Goal: Task Accomplishment & Management: Use online tool/utility

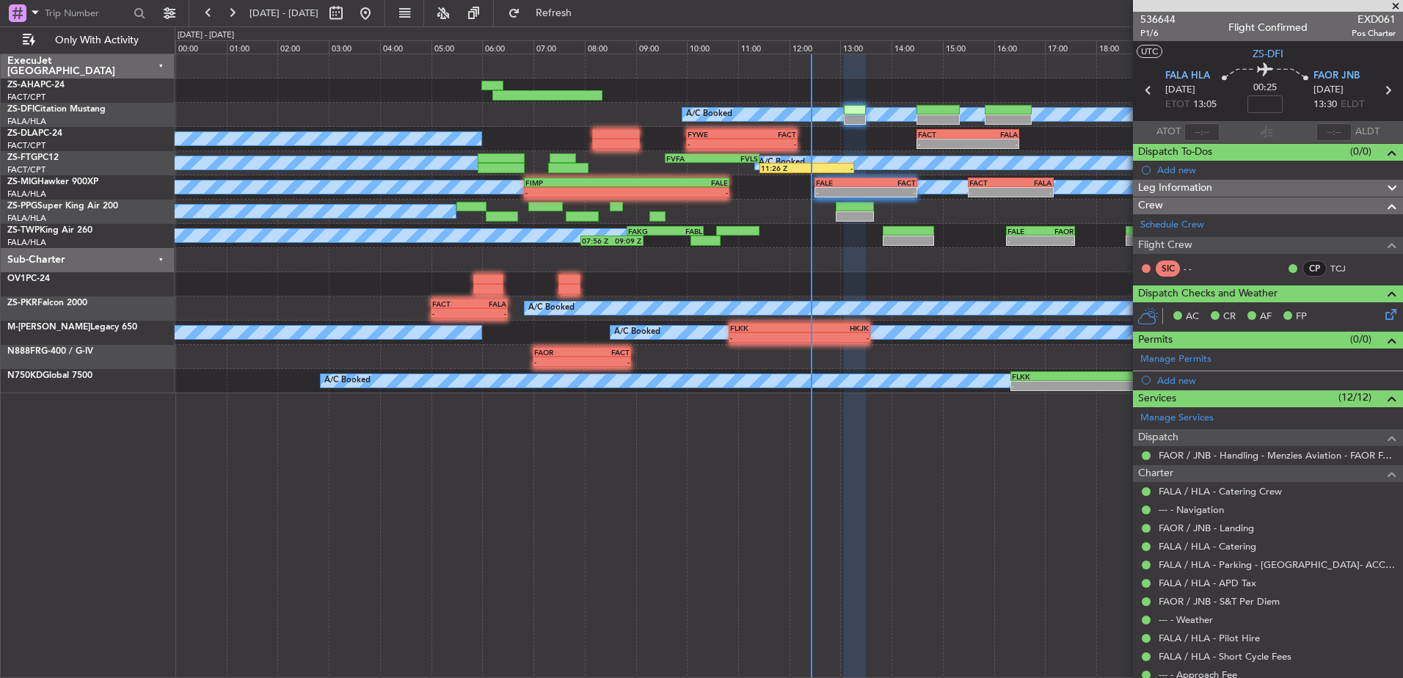
scroll to position [47, 0]
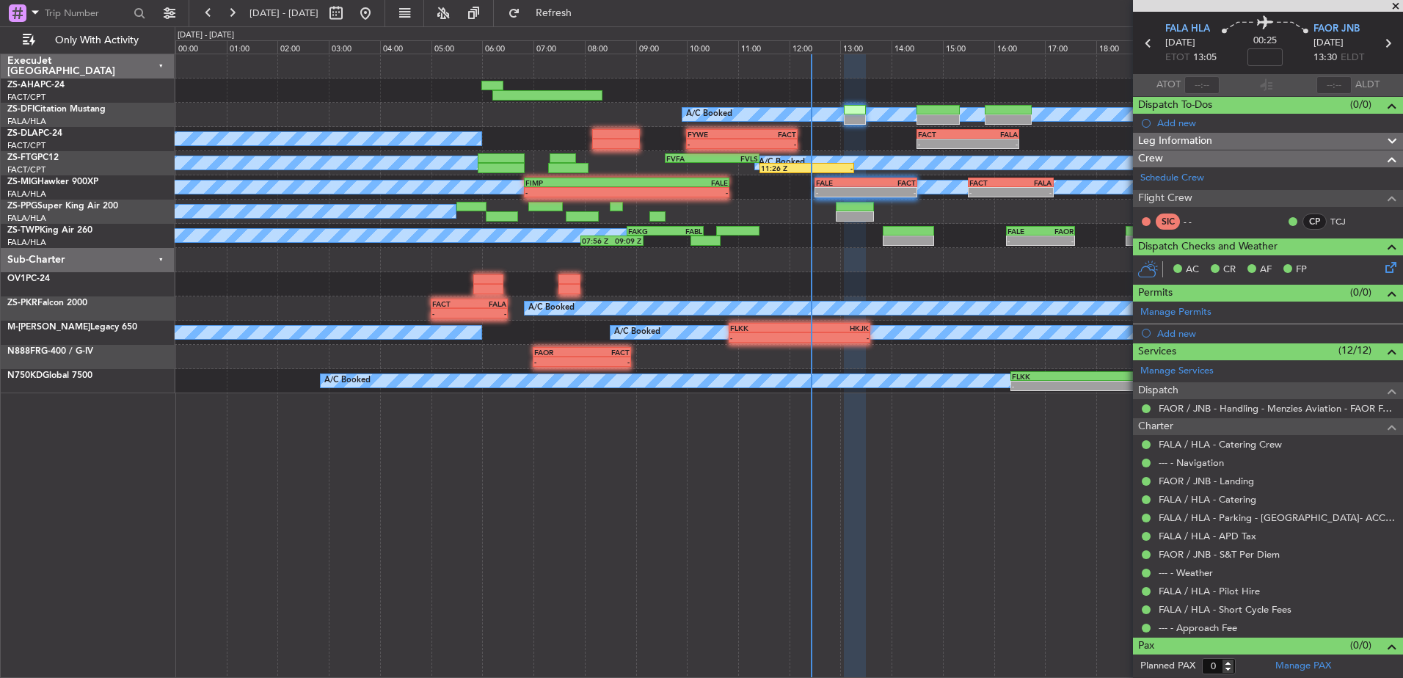
click at [1398, 4] on span at bounding box center [1395, 6] width 15 height 13
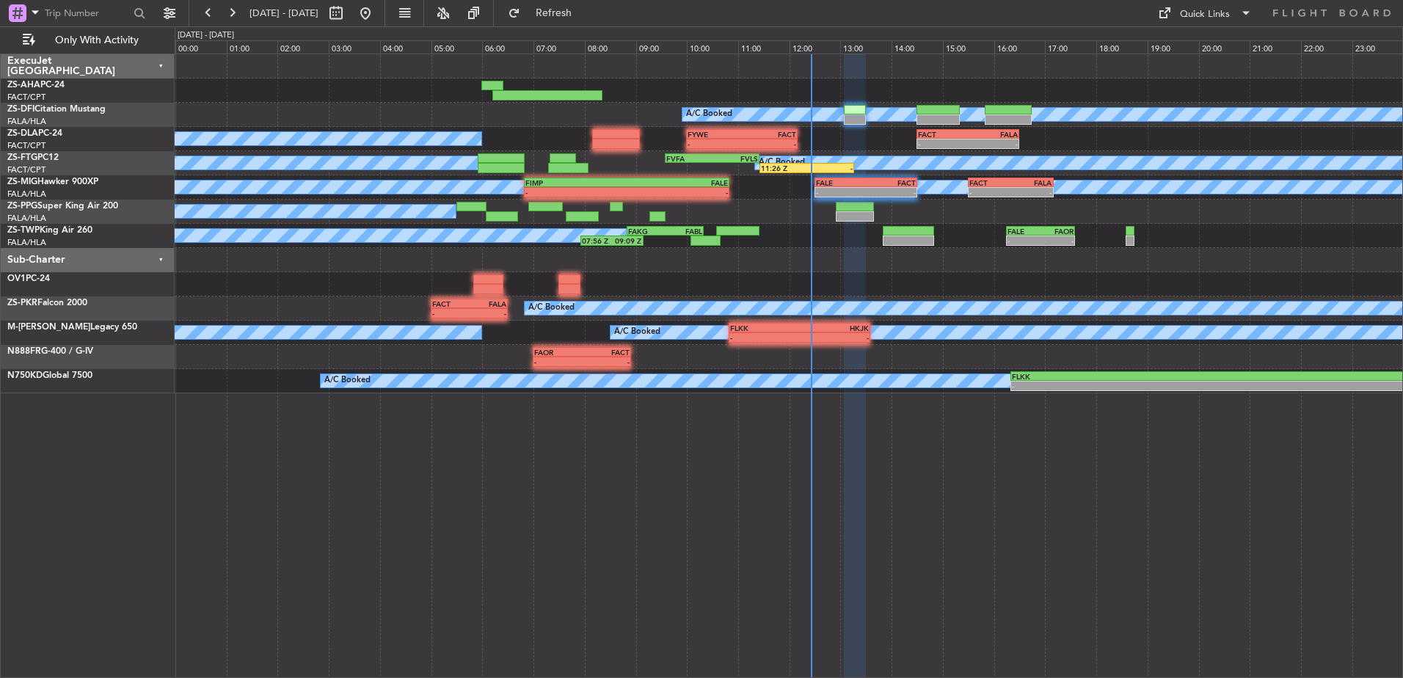
scroll to position [0, 0]
click at [159, 259] on div "Sub-Charter" at bounding box center [88, 260] width 174 height 24
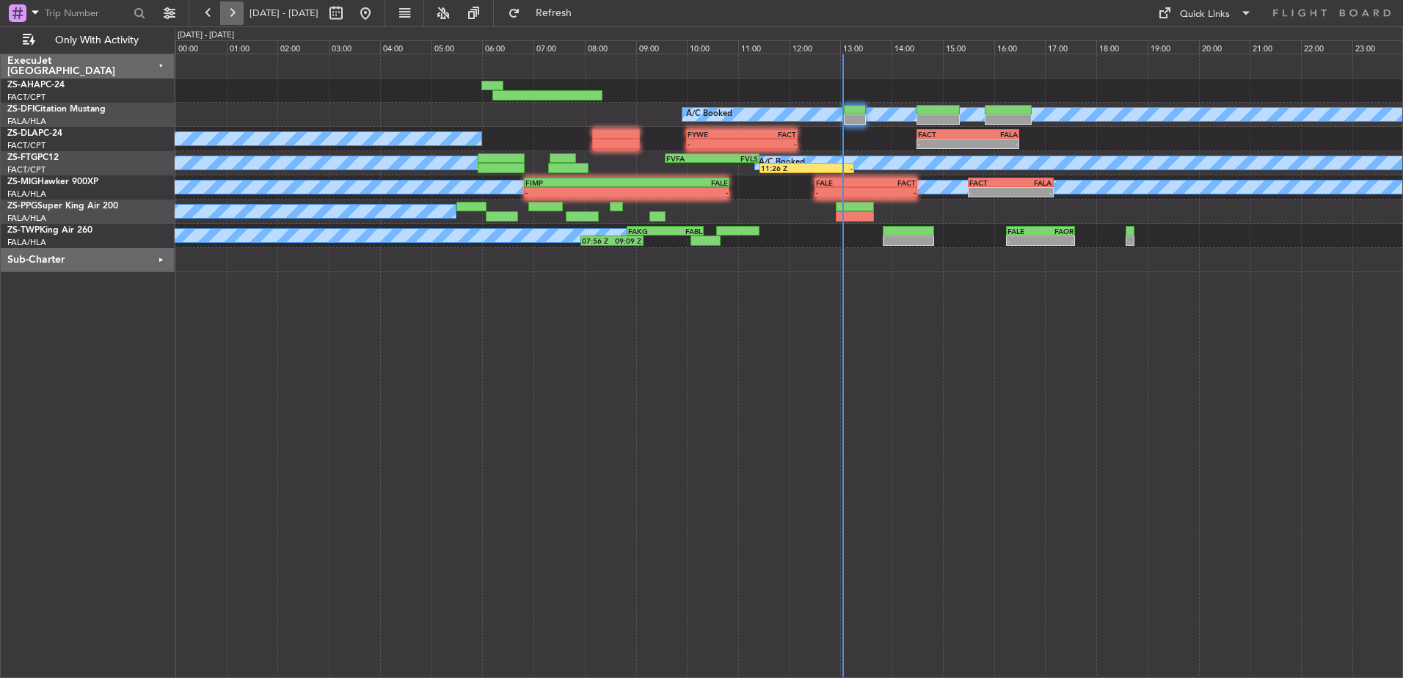
click at [231, 12] on button at bounding box center [231, 12] width 23 height 23
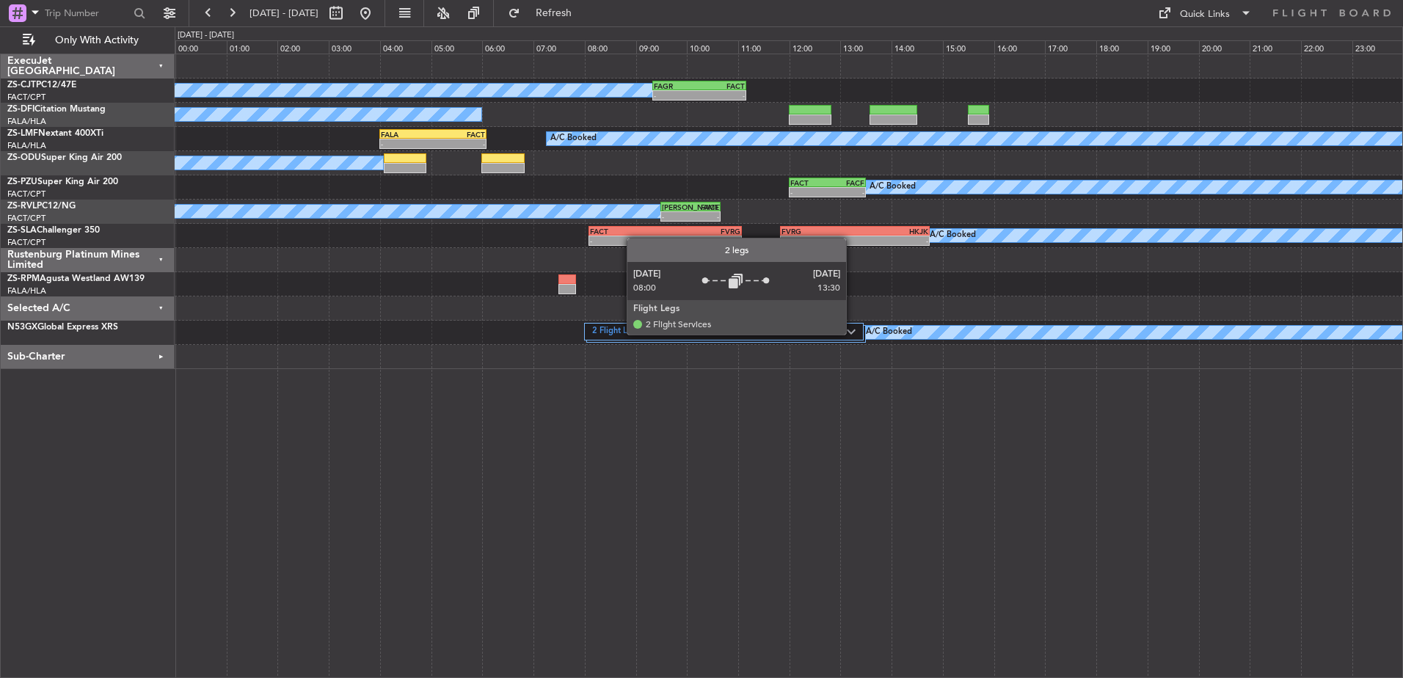
click at [852, 334] on img at bounding box center [850, 332] width 9 height 6
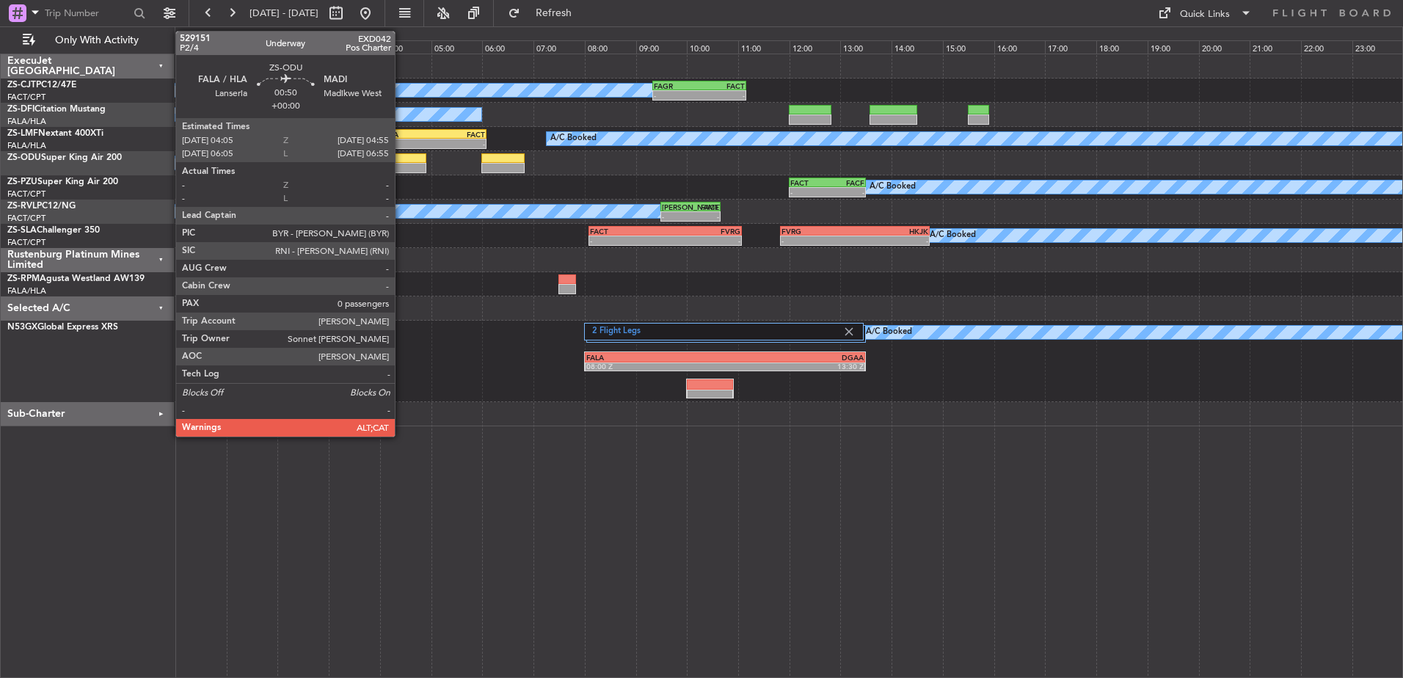
click at [401, 167] on div at bounding box center [405, 168] width 43 height 10
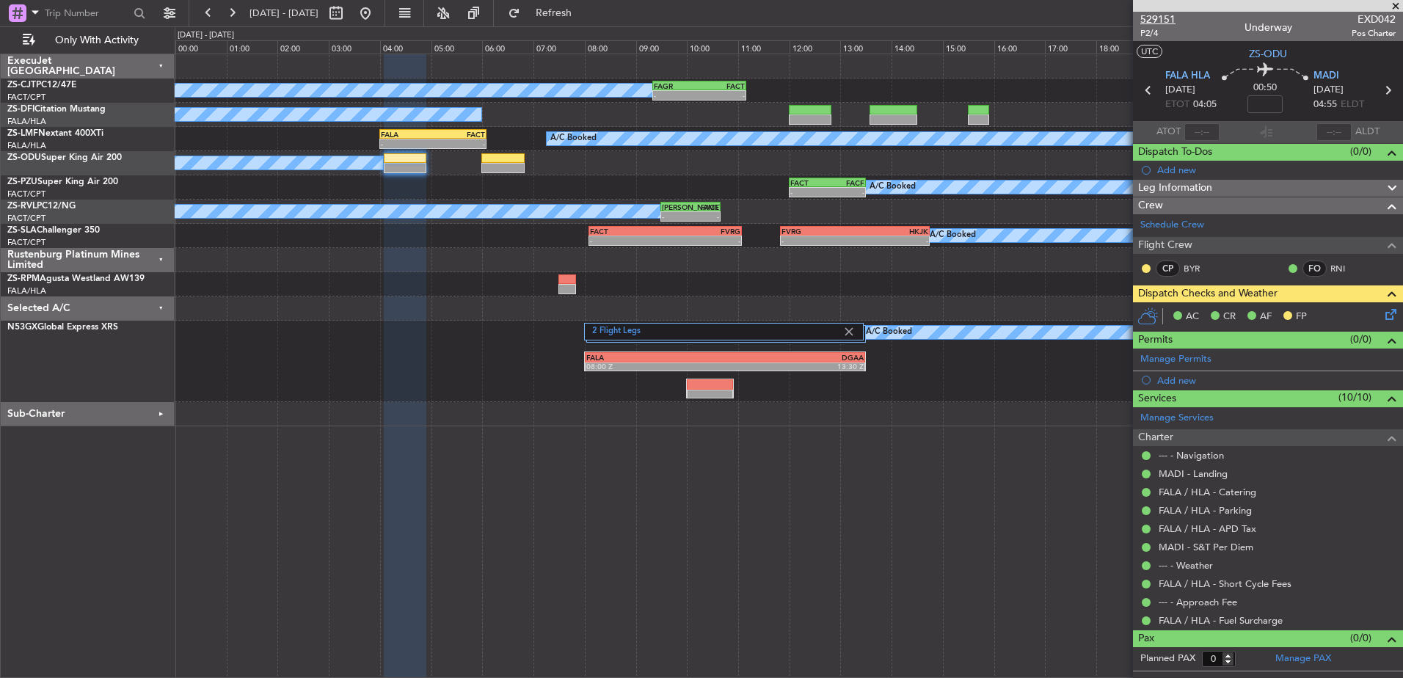
click at [1158, 15] on span "529151" at bounding box center [1157, 19] width 35 height 15
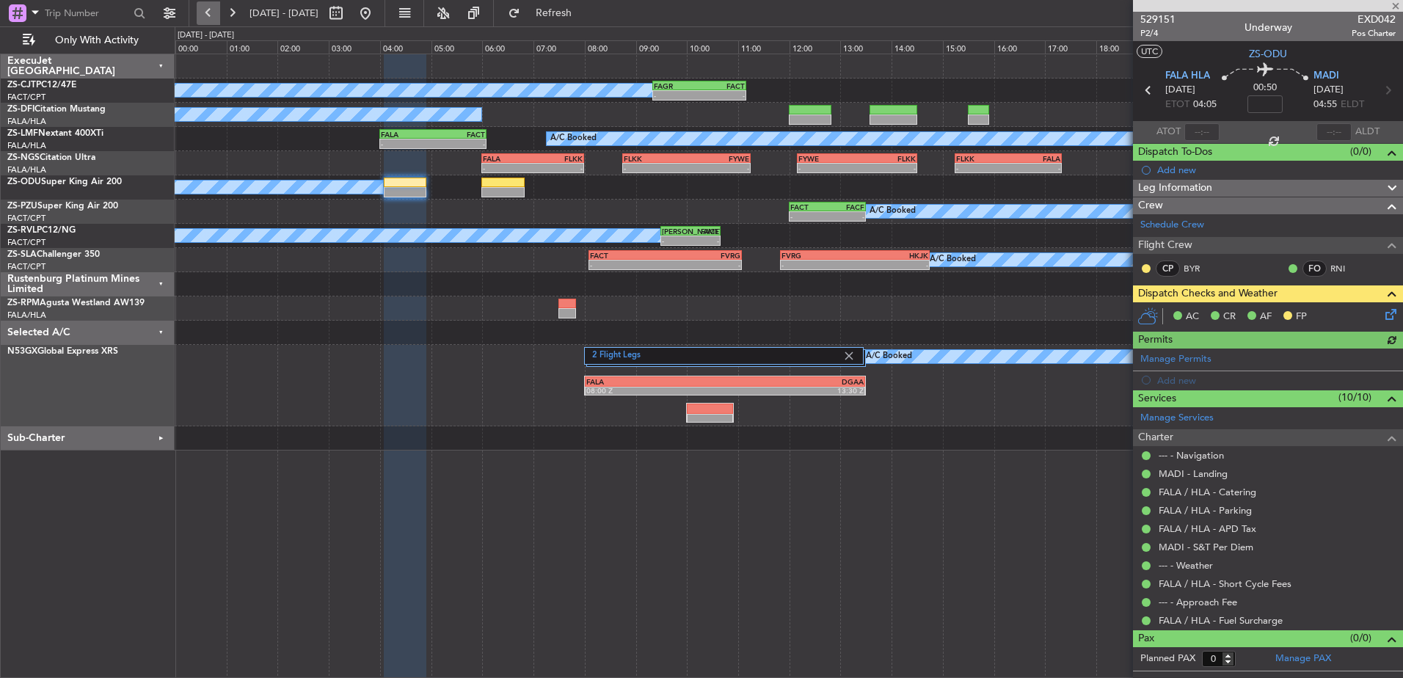
click at [204, 10] on button at bounding box center [208, 12] width 23 height 23
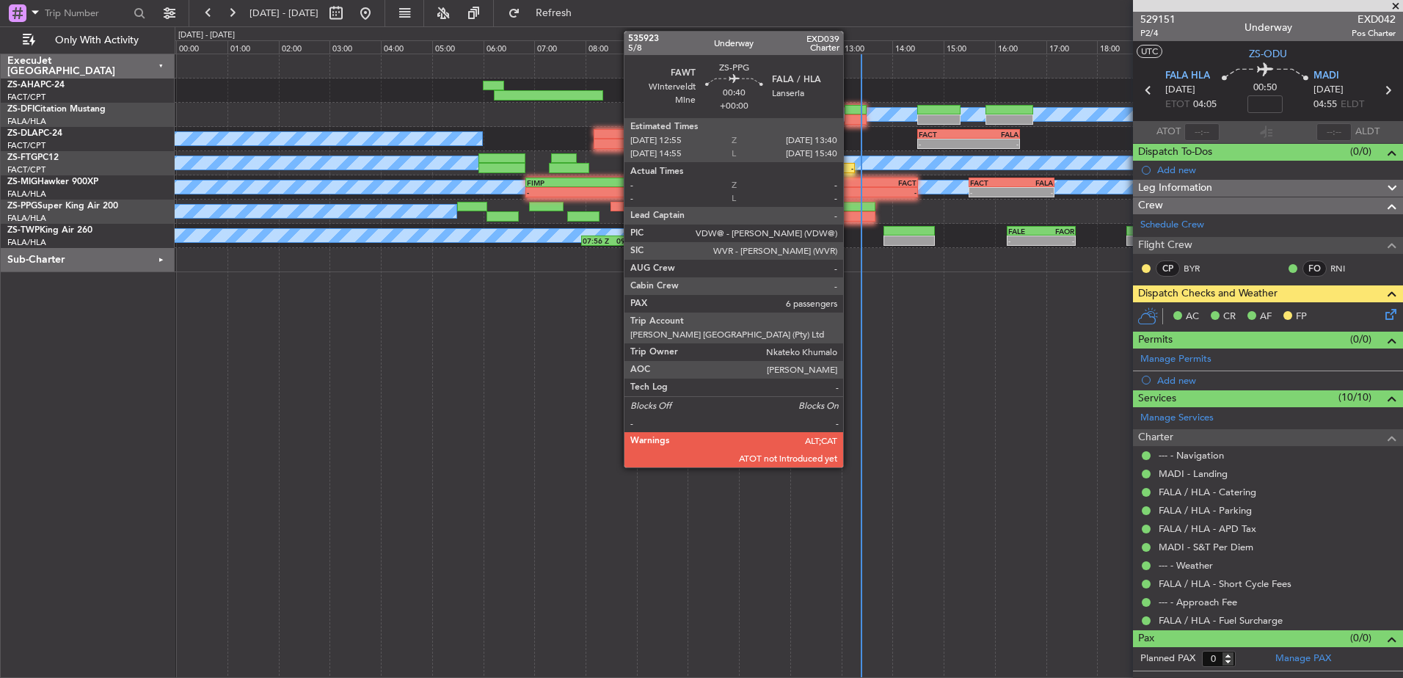
click at [849, 213] on div at bounding box center [855, 216] width 39 height 10
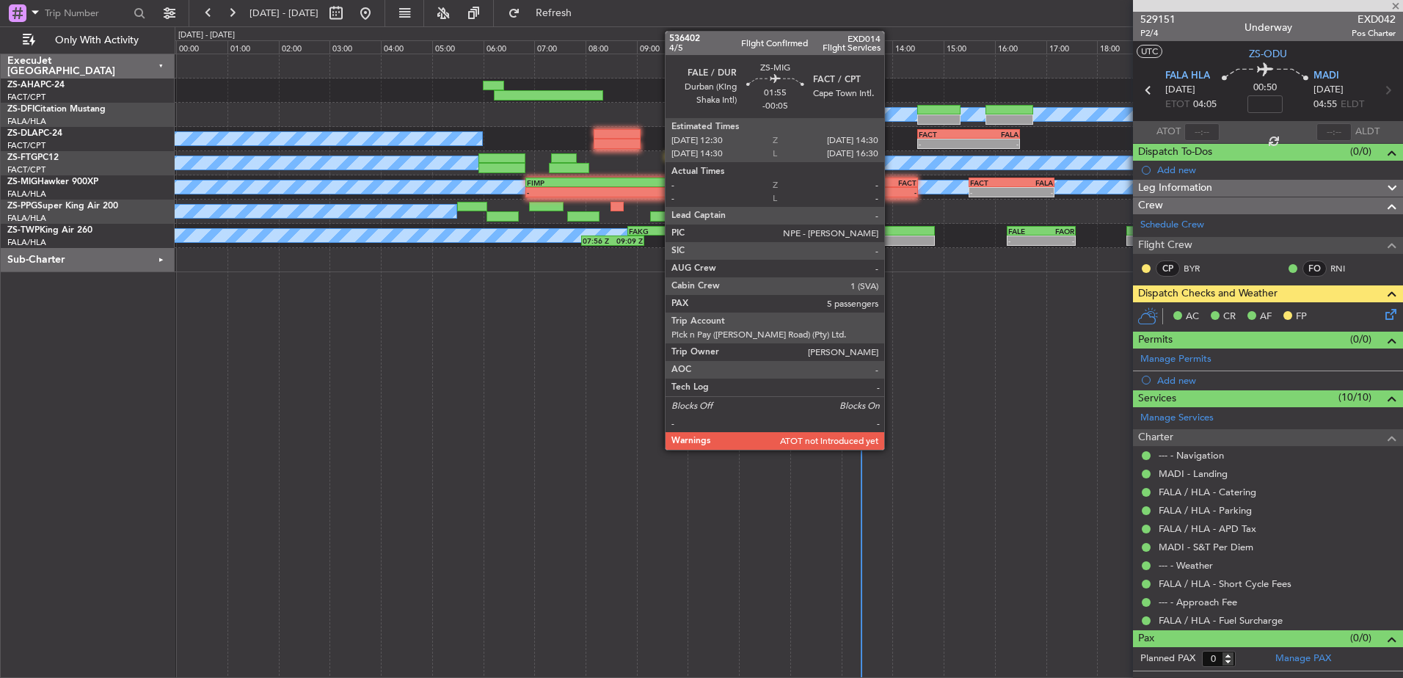
type input "6"
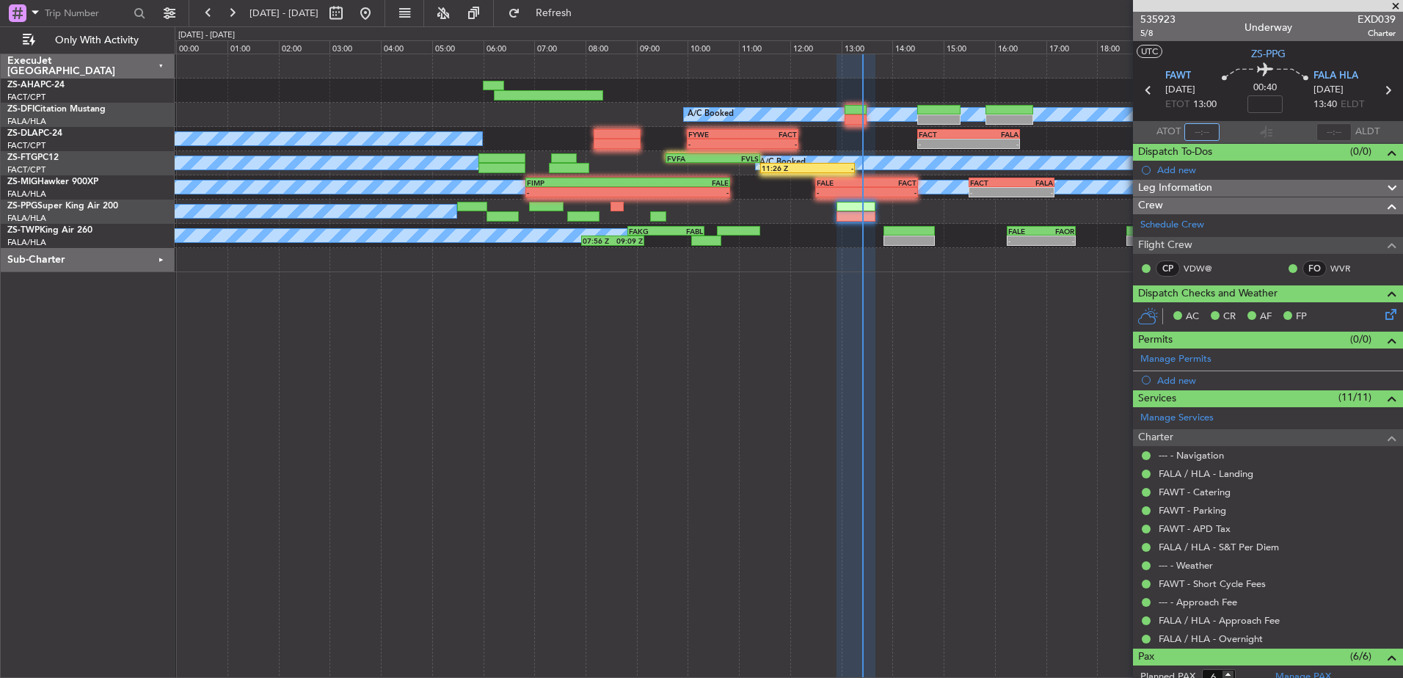
click at [1202, 130] on input "text" at bounding box center [1201, 132] width 35 height 18
type input "13:21"
